Goal: Task Accomplishment & Management: Complete application form

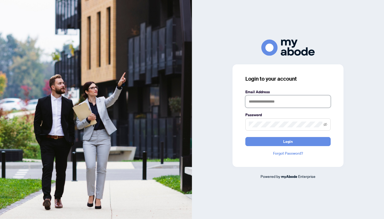
type input "**********"
click at [293, 141] on button "Login" at bounding box center [287, 141] width 85 height 9
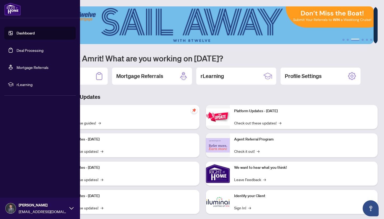
click at [18, 53] on link "Deal Processing" at bounding box center [30, 50] width 27 height 5
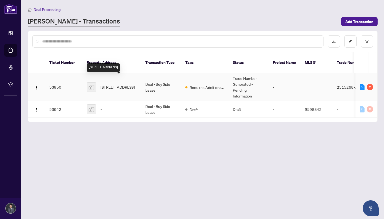
click at [122, 84] on span "[STREET_ADDRESS]" at bounding box center [118, 87] width 34 height 6
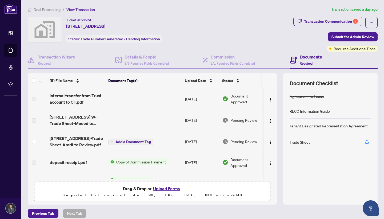
click at [141, 142] on span "Add a Document Tag" at bounding box center [132, 142] width 35 height 4
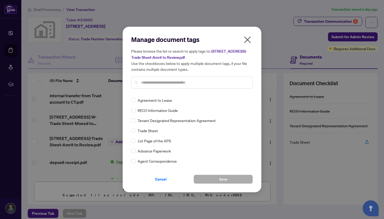
click at [248, 44] on icon "close" at bounding box center [247, 39] width 9 height 9
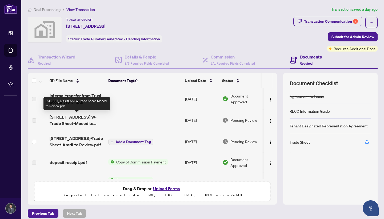
scroll to position [5, 0]
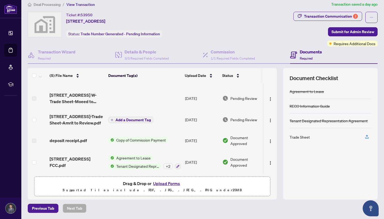
click at [163, 183] on button "Upload Forms" at bounding box center [166, 183] width 30 height 7
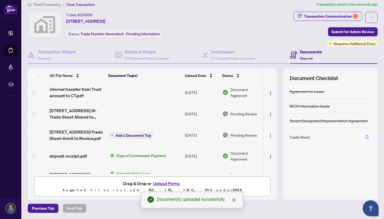
scroll to position [35, 0]
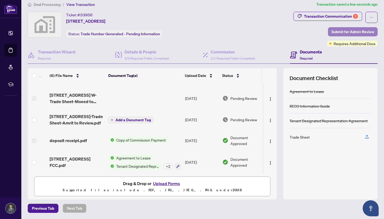
click at [340, 33] on span "Submit for Admin Review" at bounding box center [353, 31] width 43 height 9
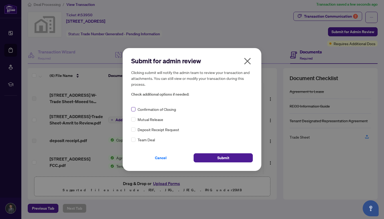
click at [134, 111] on label at bounding box center [133, 109] width 4 height 6
click at [221, 160] on span "Submit" at bounding box center [223, 157] width 12 height 9
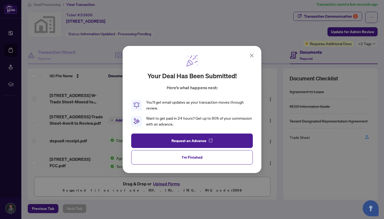
click at [220, 160] on button "I'm Finished" at bounding box center [192, 157] width 122 height 14
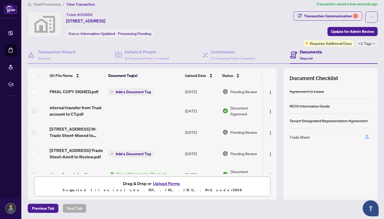
scroll to position [0, 0]
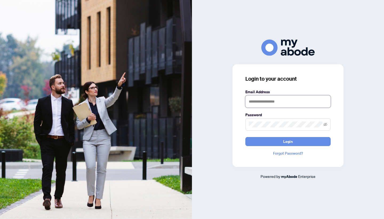
type input "**********"
click at [268, 137] on button "Login" at bounding box center [287, 141] width 85 height 9
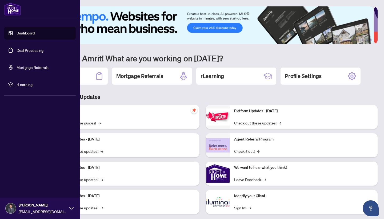
click at [27, 86] on span "rLearning" at bounding box center [44, 84] width 55 height 6
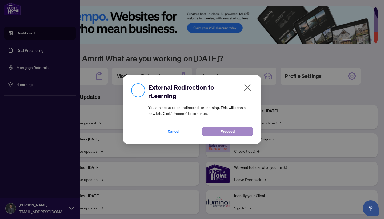
click at [231, 130] on span "Proceed" at bounding box center [228, 131] width 14 height 9
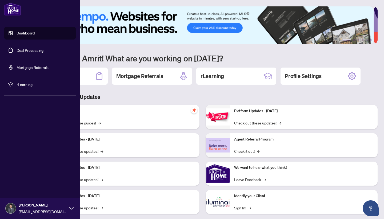
click at [14, 87] on li "rLearning" at bounding box center [39, 84] width 71 height 13
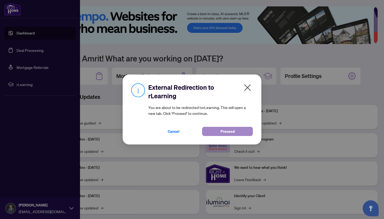
click at [236, 132] on button "Proceed" at bounding box center [227, 131] width 51 height 9
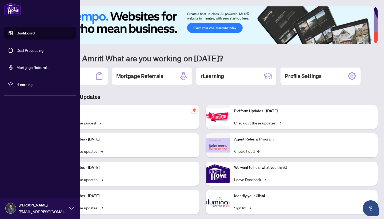
click at [207, 97] on h3 "Brokerage & Industry Updates" at bounding box center [203, 96] width 350 height 7
click at [21, 85] on span "rLearning" at bounding box center [44, 84] width 55 height 6
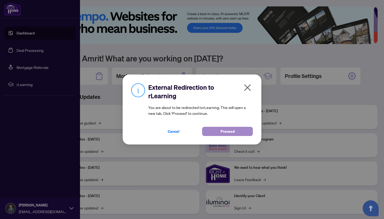
click at [220, 130] on button "Proceed" at bounding box center [227, 131] width 51 height 9
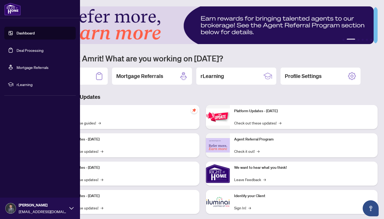
click at [34, 88] on li "rLearning" at bounding box center [39, 84] width 71 height 13
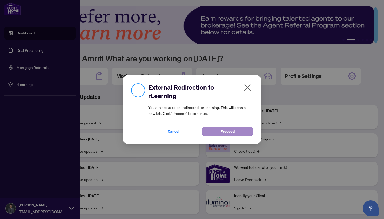
click at [233, 134] on span "Proceed" at bounding box center [228, 131] width 14 height 9
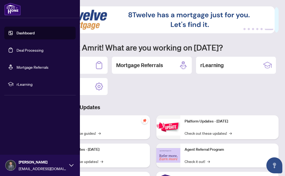
click at [29, 85] on span "rLearning" at bounding box center [44, 84] width 55 height 6
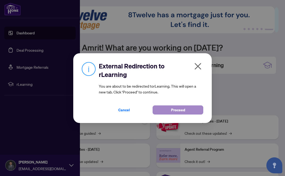
click at [172, 108] on span "Proceed" at bounding box center [178, 110] width 14 height 9
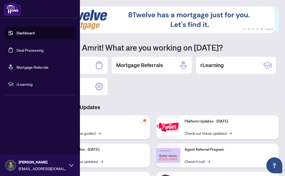
click at [23, 83] on span "rLearning" at bounding box center [44, 84] width 55 height 6
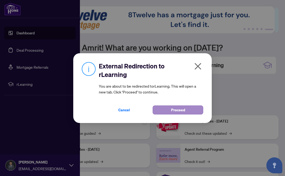
click at [199, 111] on button "Proceed" at bounding box center [178, 110] width 51 height 9
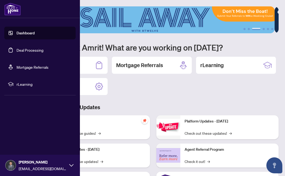
click at [22, 91] on li "Dashboard Deal Processing Mortgage Referrals rLearning" at bounding box center [39, 58] width 71 height 73
click at [23, 88] on li "rLearning" at bounding box center [39, 84] width 71 height 13
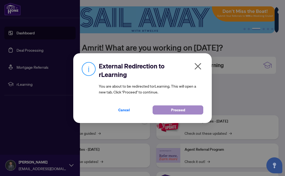
click at [158, 107] on button "Proceed" at bounding box center [178, 110] width 51 height 9
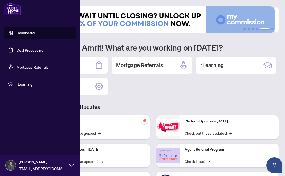
click at [14, 78] on li "rLearning" at bounding box center [39, 84] width 71 height 13
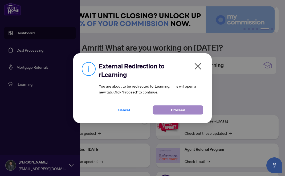
click at [179, 113] on span "Proceed" at bounding box center [178, 110] width 14 height 9
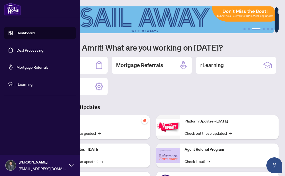
click at [29, 86] on span "rLearning" at bounding box center [44, 84] width 55 height 6
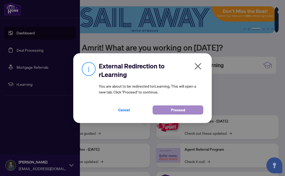
click at [172, 107] on span "Proceed" at bounding box center [178, 110] width 14 height 9
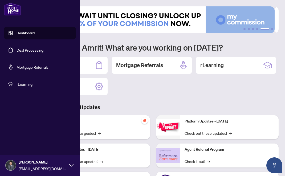
click at [23, 87] on li "rLearning" at bounding box center [39, 84] width 71 height 13
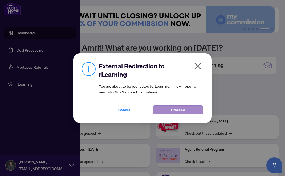
click at [175, 107] on span "Proceed" at bounding box center [178, 110] width 14 height 9
